Goal: Navigation & Orientation: Find specific page/section

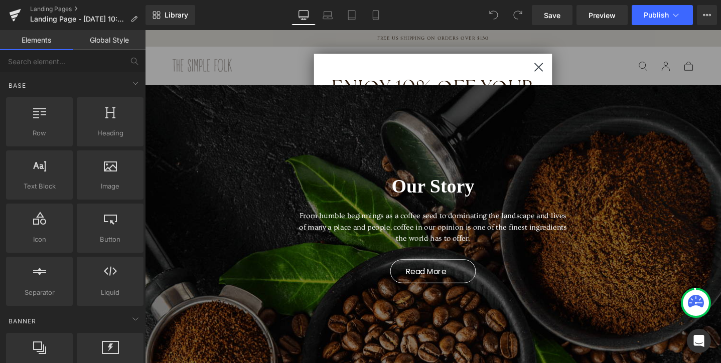
click at [561, 67] on icon "Close dialog" at bounding box center [560, 69] width 8 height 8
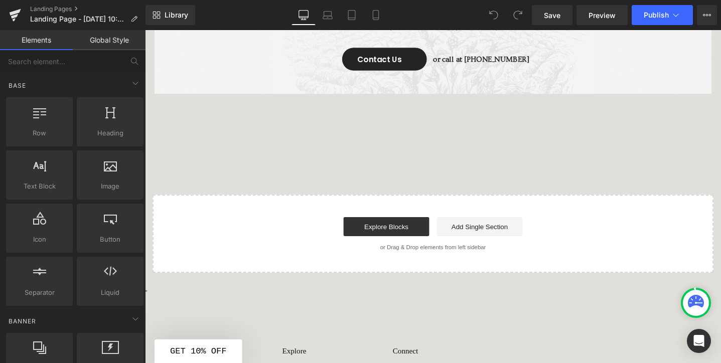
scroll to position [1813, 0]
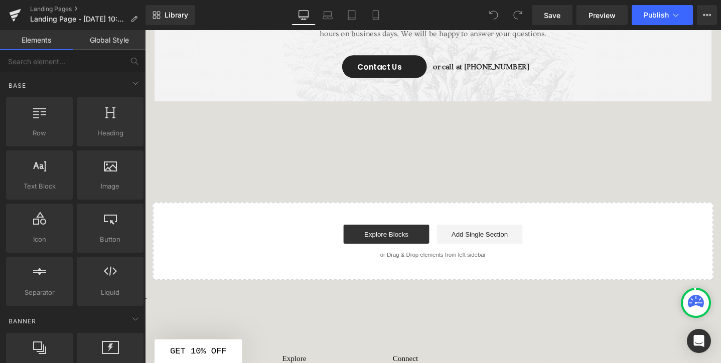
click at [498, 148] on div "CONTACT US Text Block Have a question? Heading Give us a call or mail us by any…" at bounding box center [448, 55] width 607 height 212
click at [486, 230] on div "Start building your page Explore Blocks Add Single Section or Drag & Drop eleme…" at bounding box center [448, 253] width 589 height 80
click at [478, 279] on div "Start building your page Explore Blocks Add Single Section or Drag & Drop eleme…" at bounding box center [448, 253] width 589 height 80
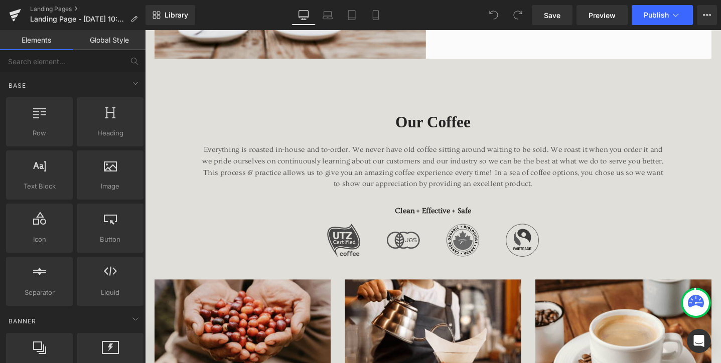
scroll to position [0, 0]
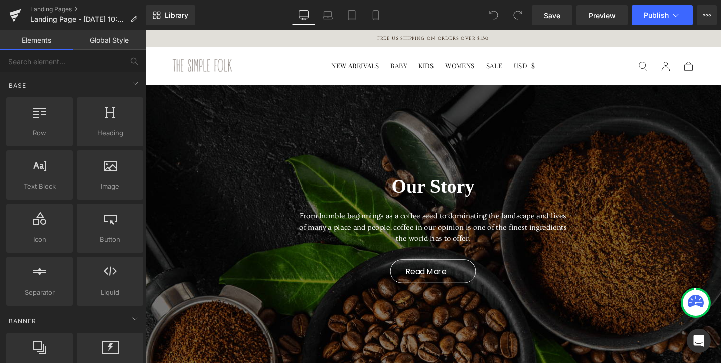
click at [469, 197] on div "Our Story Heading" at bounding box center [449, 195] width 286 height 26
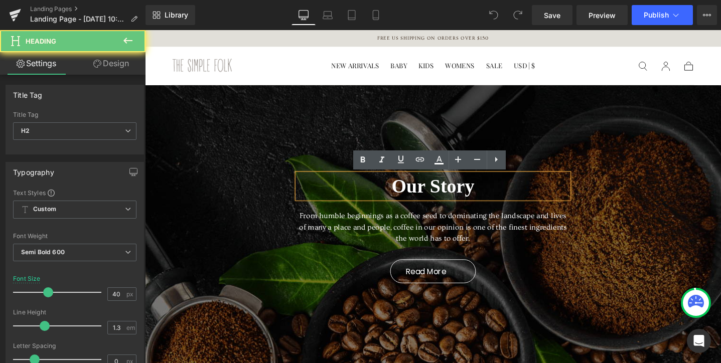
click at [481, 195] on h2 "Our Story" at bounding box center [449, 195] width 286 height 26
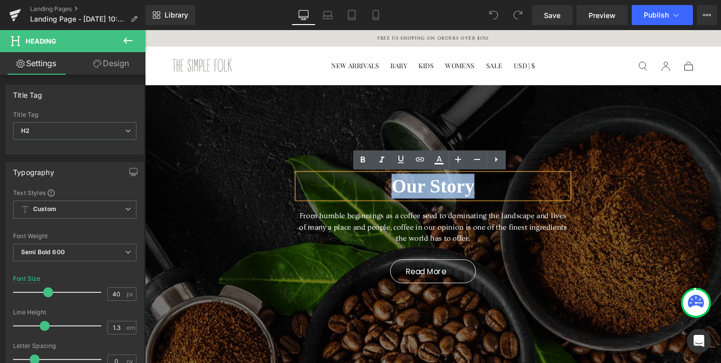
drag, startPoint x: 491, startPoint y: 195, endPoint x: 405, endPoint y: 195, distance: 86.3
click at [405, 195] on h2 "Our Story" at bounding box center [449, 195] width 286 height 26
click at [390, 236] on p "From humble beginnings as a coffee seed to dominating the landscape and lives o…" at bounding box center [449, 238] width 286 height 36
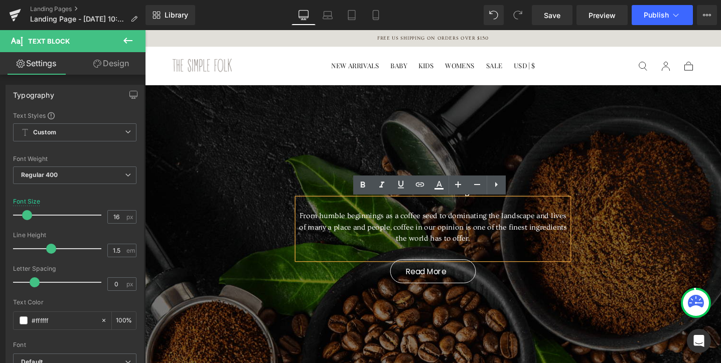
click at [374, 235] on p "From humble beginnings as a coffee seed to dominating the landscape and lives o…" at bounding box center [449, 238] width 286 height 36
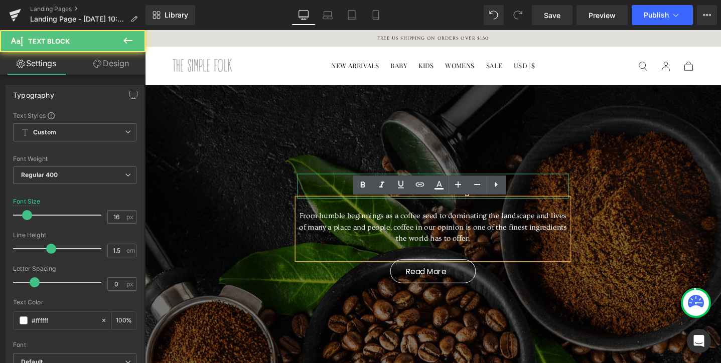
click at [595, 175] on div "Our Story Heading From humble beginnings as a coffee seed to dominating the lan…" at bounding box center [448, 235] width 301 height 136
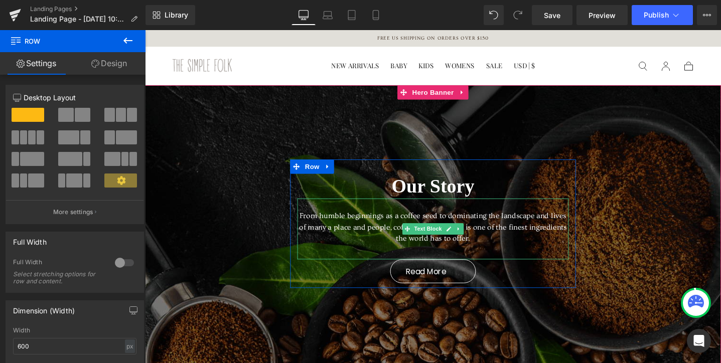
click at [485, 237] on p "From humble beginnings as a coffee seed to dominating the landscape and lives o…" at bounding box center [449, 238] width 286 height 36
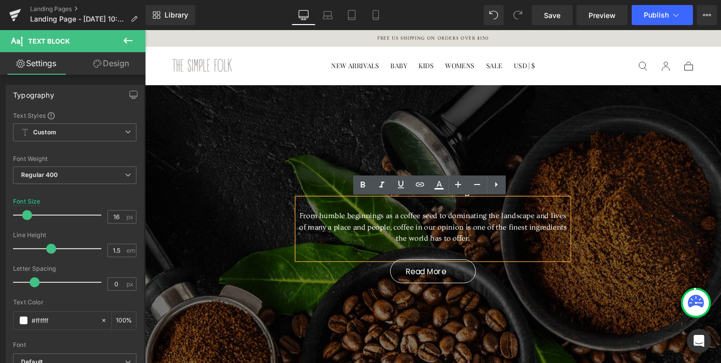
click at [637, 194] on span "Our Story Heading From humble beginnings as a coffee seed to dominating the lan…" at bounding box center [448, 235] width 607 height 136
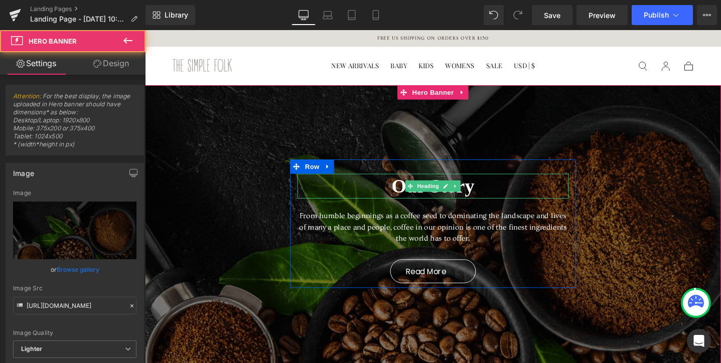
click at [509, 192] on h2 "Our Story" at bounding box center [449, 195] width 286 height 26
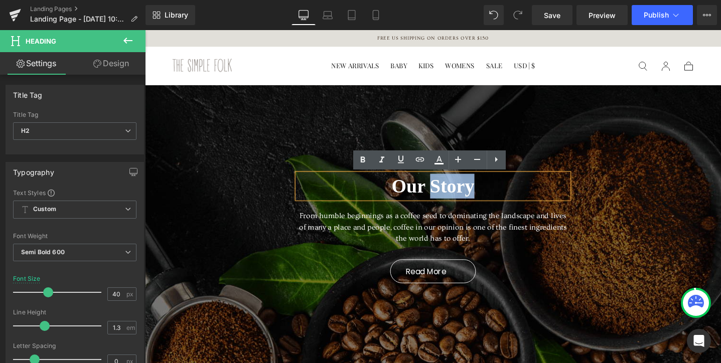
drag, startPoint x: 500, startPoint y: 195, endPoint x: 448, endPoint y: 195, distance: 52.7
click at [448, 195] on h2 "Our Story" at bounding box center [449, 195] width 286 height 26
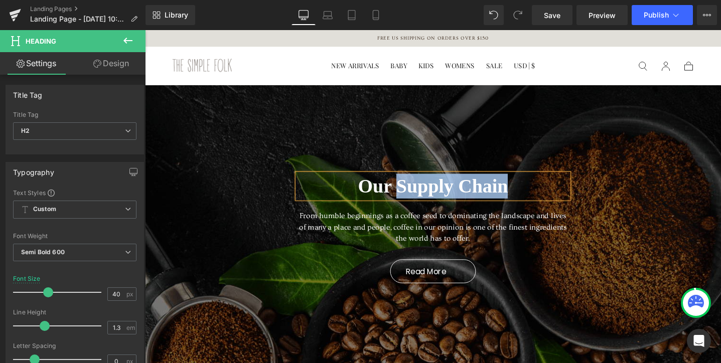
drag, startPoint x: 544, startPoint y: 195, endPoint x: 413, endPoint y: 196, distance: 131.0
click at [413, 196] on h2 "Our Supply Chain" at bounding box center [449, 195] width 286 height 26
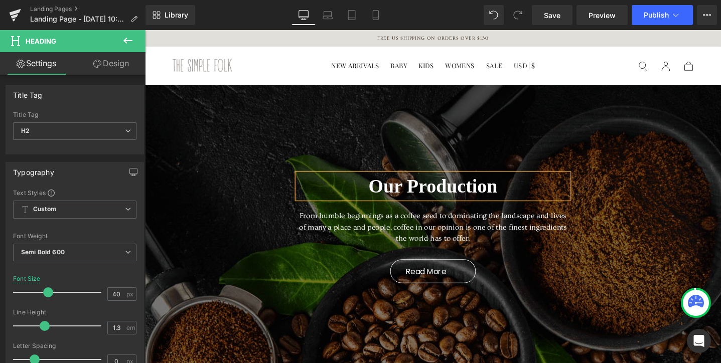
click at [604, 164] on div at bounding box center [448, 239] width 607 height 302
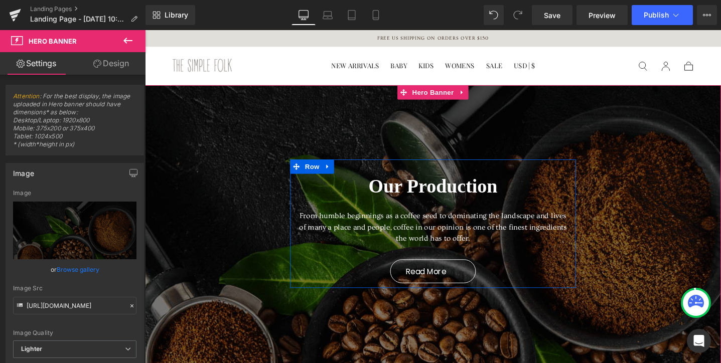
scroll to position [66, 0]
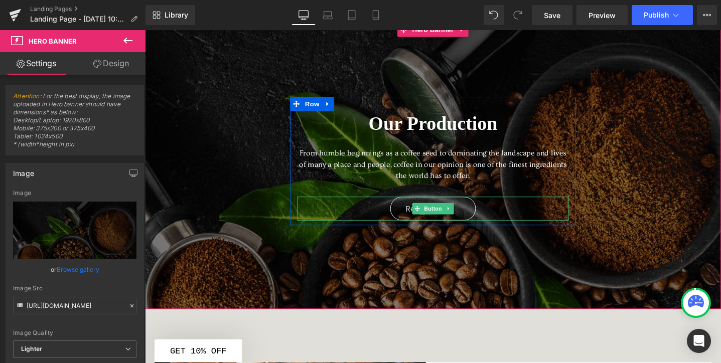
click at [477, 218] on link "Read More" at bounding box center [449, 218] width 90 height 25
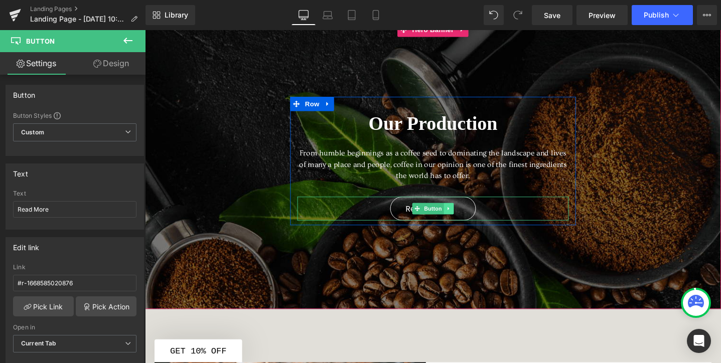
click at [463, 217] on icon at bounding box center [466, 218] width 6 height 6
click at [469, 218] on icon at bounding box center [471, 218] width 6 height 6
click at [676, 211] on span "Our Production Heading From humble beginnings as a coffee seed to dominating th…" at bounding box center [448, 168] width 607 height 136
click at [681, 137] on div at bounding box center [448, 173] width 607 height 302
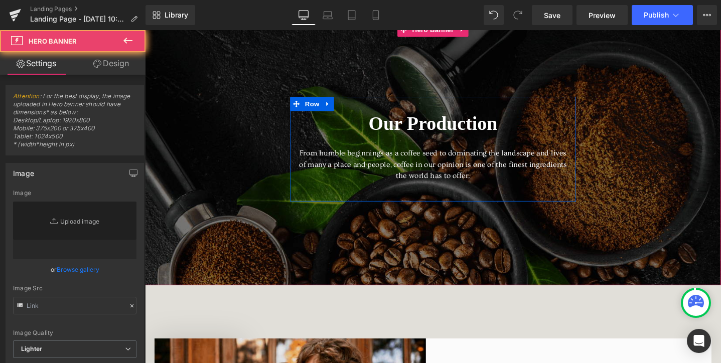
click at [652, 147] on div at bounding box center [448, 160] width 607 height 277
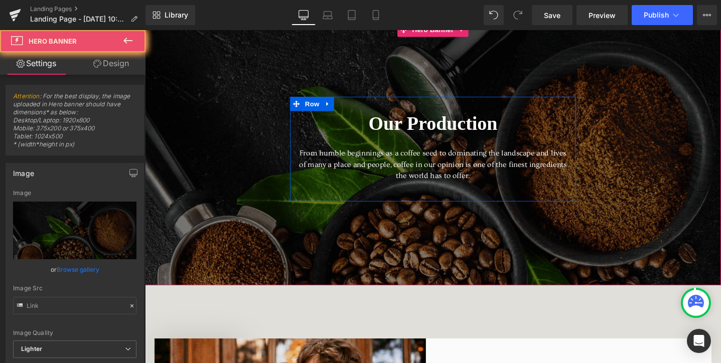
type input "[URL][DOMAIN_NAME]"
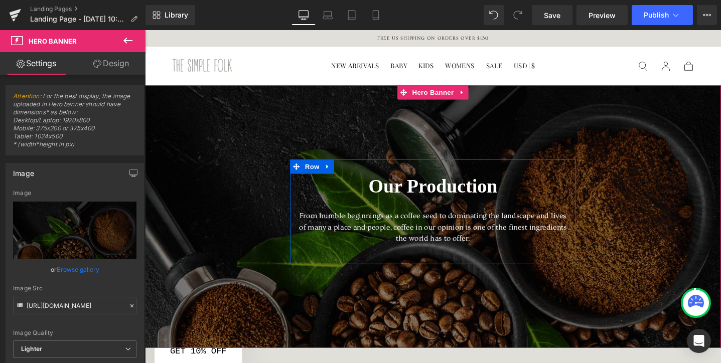
click at [262, 149] on div at bounding box center [448, 226] width 607 height 277
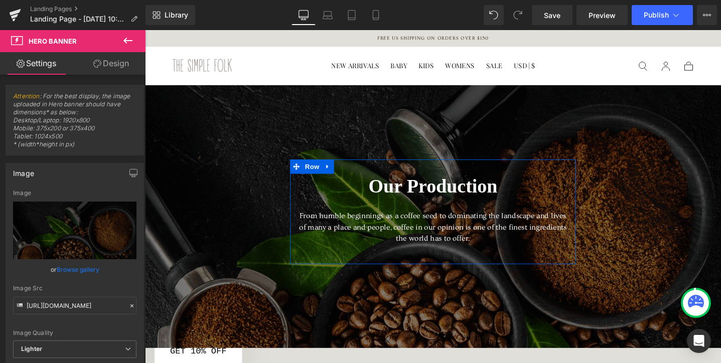
scroll to position [288, 0]
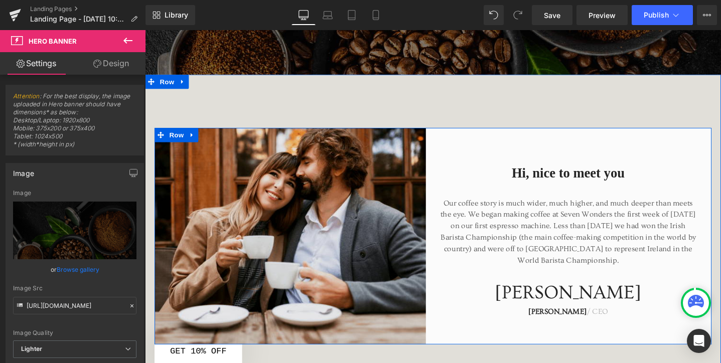
click at [145, 30] on div at bounding box center [145, 30] width 0 height 0
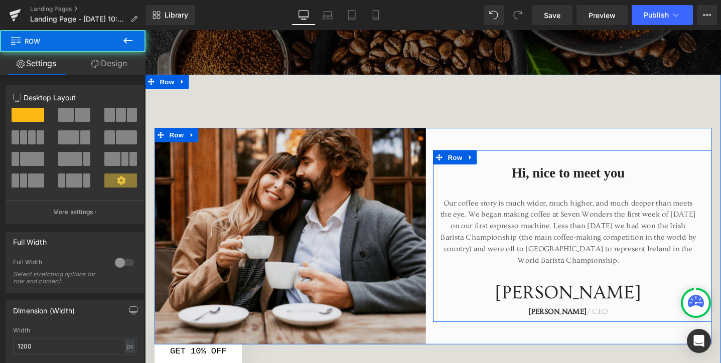
scroll to position [328, 0]
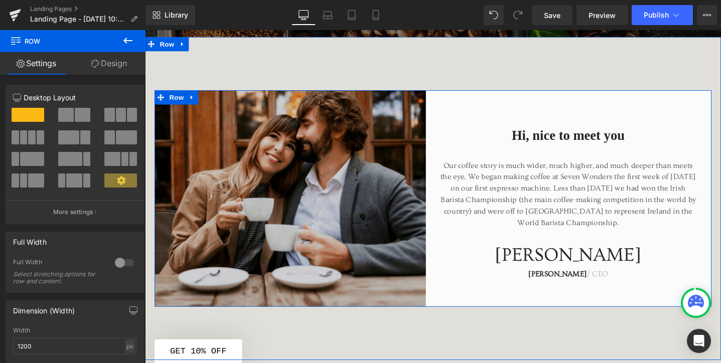
click at [324, 155] on img at bounding box center [302, 207] width 294 height 228
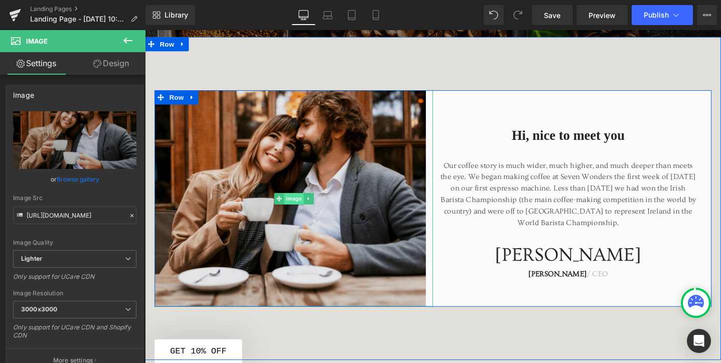
click at [298, 210] on span "Image" at bounding box center [302, 208] width 21 height 12
click at [300, 207] on span "Image" at bounding box center [302, 208] width 21 height 12
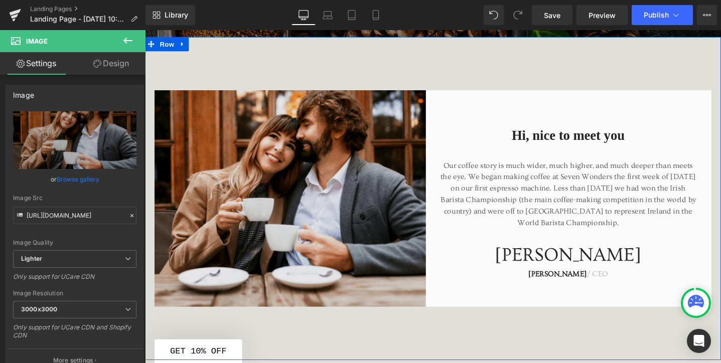
click at [448, 64] on div "Hi, nice to meet you Heading Our coffee story is much wider, much higher, and m…" at bounding box center [448, 207] width 607 height 341
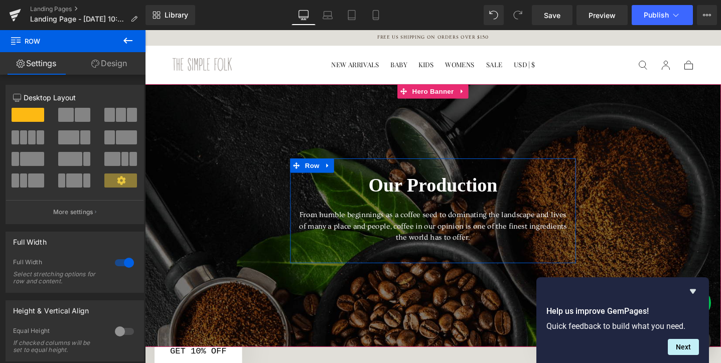
scroll to position [5, 0]
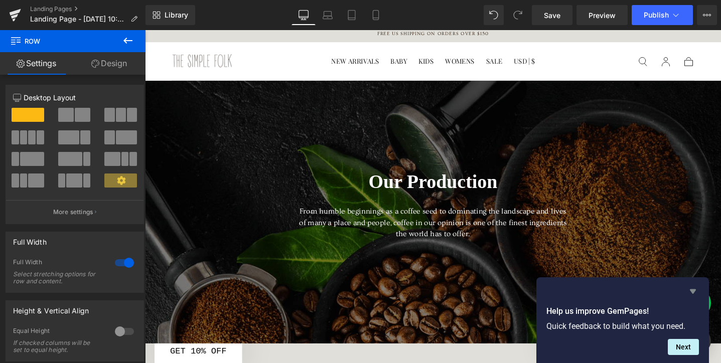
click at [694, 293] on icon "Hide survey" at bounding box center [693, 292] width 6 height 5
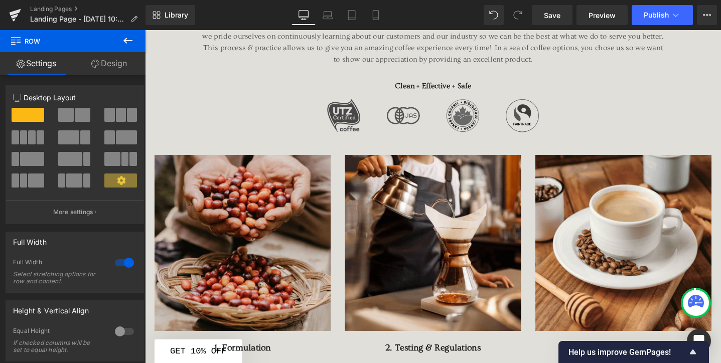
scroll to position [30, 0]
